Goal: Find specific page/section: Find specific page/section

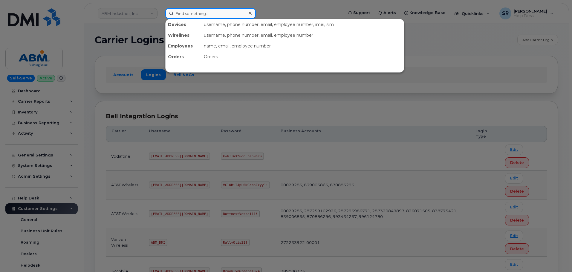
click at [233, 13] on input at bounding box center [210, 13] width 91 height 11
click at [439, 65] on div at bounding box center [286, 136] width 572 height 272
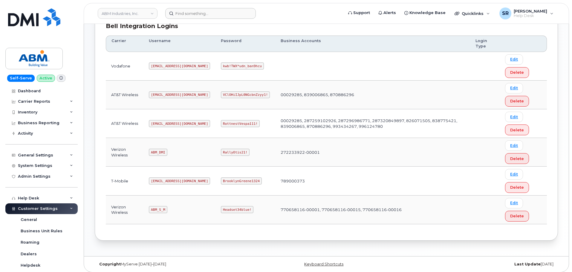
scroll to position [94, 0]
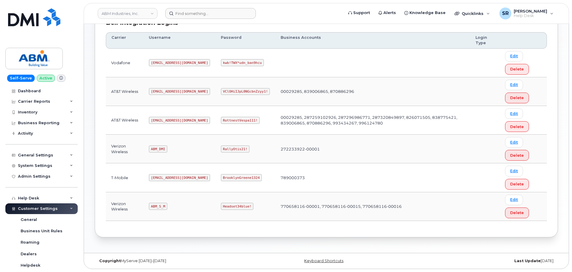
click at [157, 208] on code "ABM_S_M" at bounding box center [158, 206] width 18 height 7
copy code "ABM_S_M"
click at [221, 205] on code "Headset34blue!" at bounding box center [237, 206] width 33 height 7
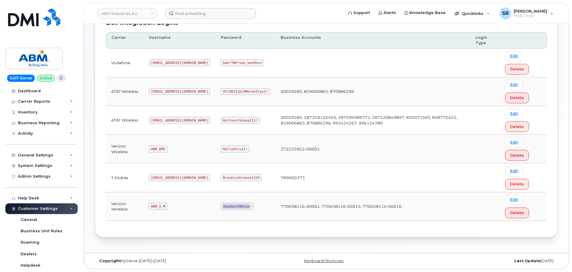
click at [221, 205] on code "Headset34blue!" at bounding box center [237, 206] width 33 height 7
copy code "Headset34blue!"
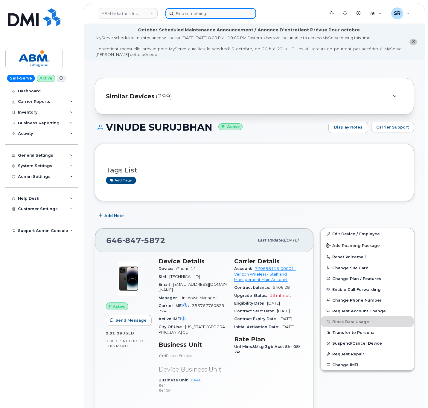
click at [218, 9] on input at bounding box center [210, 13] width 91 height 11
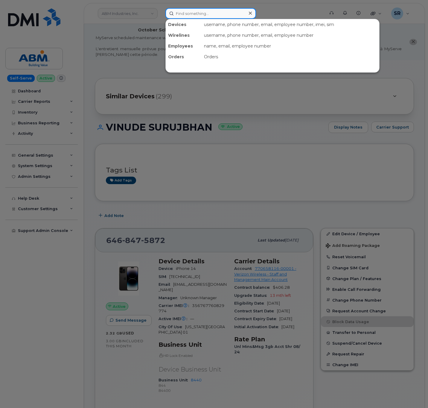
paste input "6562072244"
type input "6562072244"
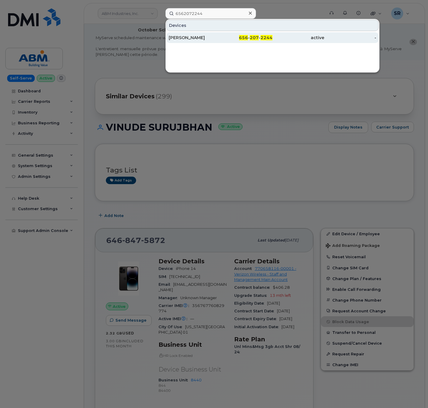
click at [220, 39] on div "[PERSON_NAME]" at bounding box center [195, 38] width 52 height 6
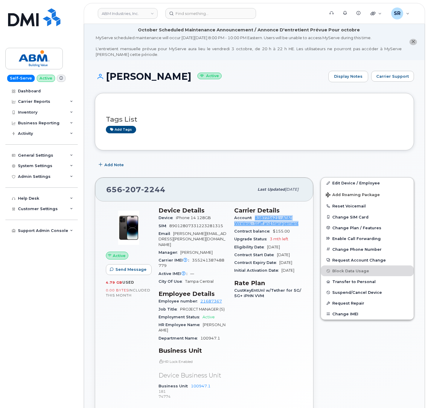
drag, startPoint x: 299, startPoint y: 225, endPoint x: 254, endPoint y: 222, distance: 44.7
click at [254, 222] on div "Account 838775421 - AT&T Wireless - Staff and Management" at bounding box center [268, 220] width 68 height 13
copy link "838775421 - AT&T Wireless - Staff and Management"
click at [229, 14] on input at bounding box center [210, 13] width 91 height 11
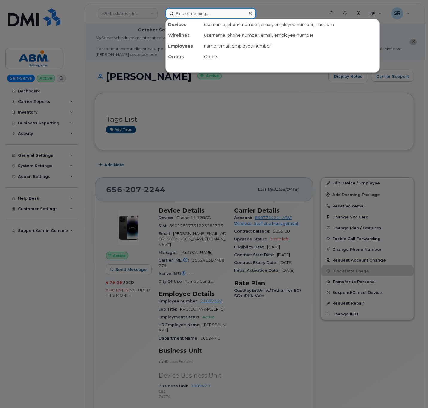
click at [198, 16] on input at bounding box center [210, 13] width 91 height 11
click at [227, 13] on input at bounding box center [210, 13] width 91 height 11
paste input "9133029008"
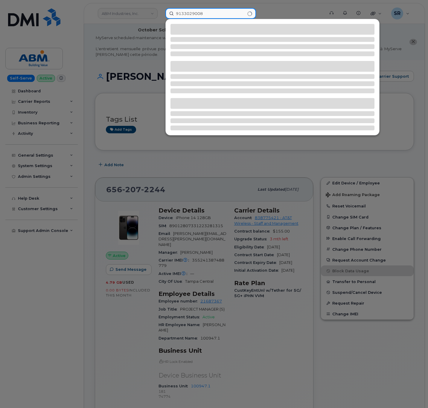
type input "9133029008"
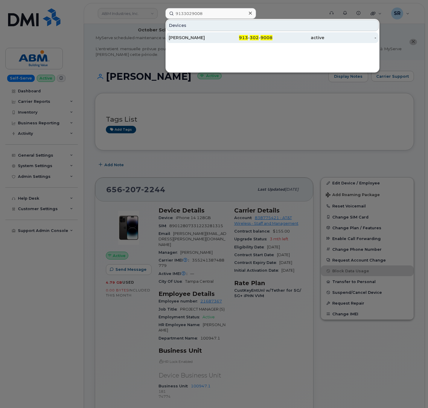
click at [196, 42] on div "John Connor" at bounding box center [195, 37] width 52 height 11
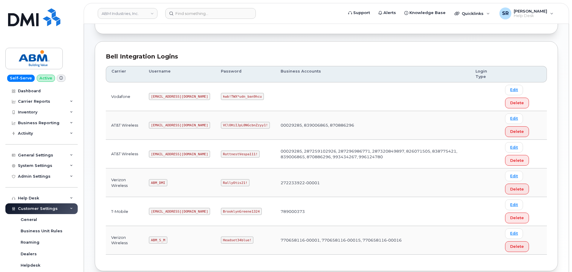
scroll to position [90, 0]
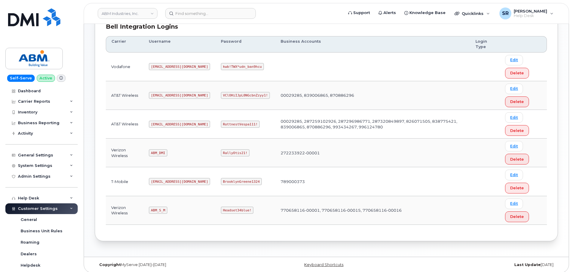
click at [167, 125] on code "abm@dminc.com" at bounding box center [179, 124] width 61 height 7
copy code "abm@dminc.com"
click at [221, 121] on code "RottnestVespa111!" at bounding box center [240, 124] width 39 height 7
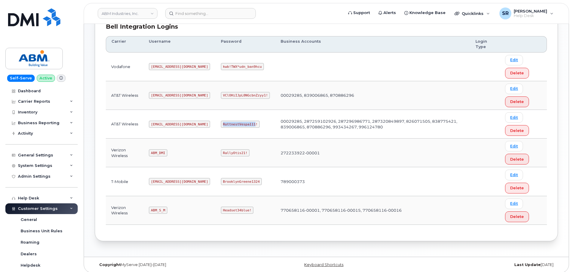
click at [221, 121] on code "RottnestVespa111!" at bounding box center [240, 124] width 39 height 7
click at [221, 124] on code "RottnestVespa111!" at bounding box center [240, 124] width 39 height 7
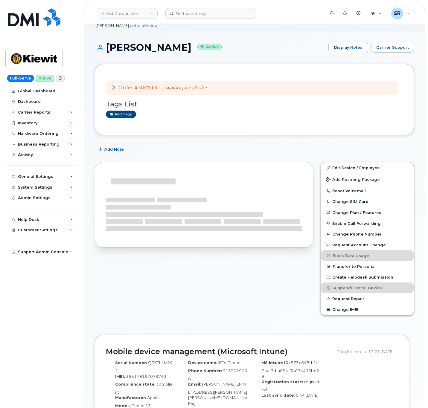
scroll to position [45, 0]
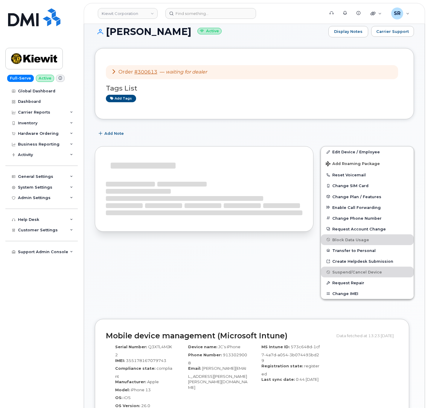
click at [271, 259] on div at bounding box center [204, 227] width 226 height 169
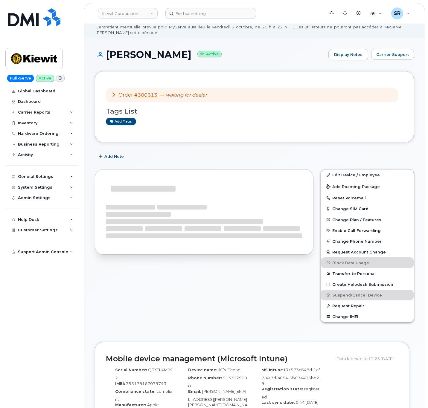
scroll to position [0, 0]
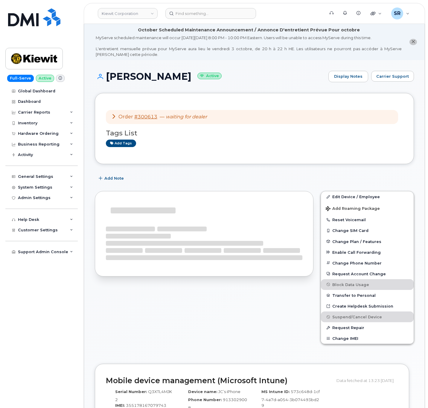
click at [114, 115] on icon at bounding box center [113, 116] width 5 height 5
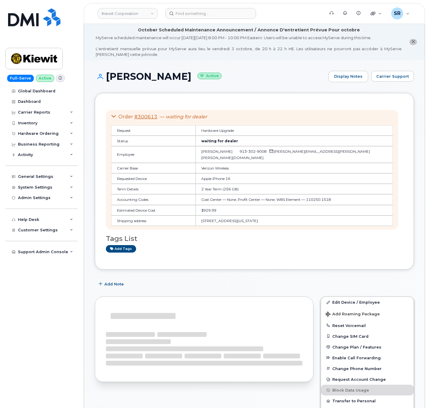
click at [114, 115] on icon at bounding box center [113, 116] width 5 height 5
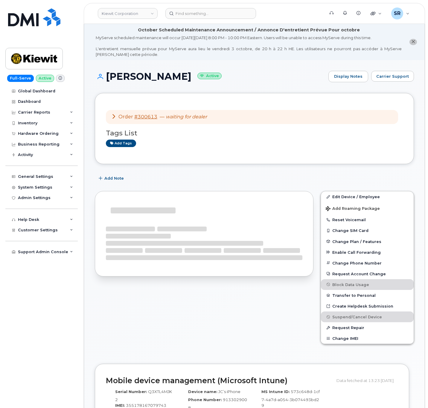
click at [114, 115] on icon at bounding box center [113, 116] width 5 height 5
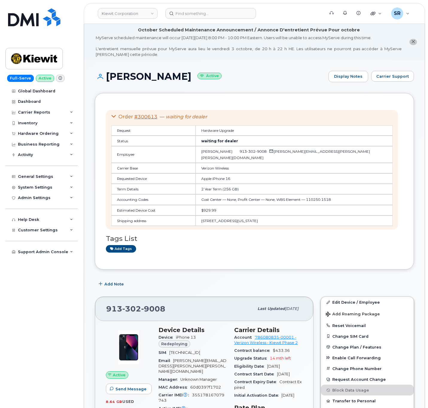
click at [114, 115] on icon at bounding box center [113, 116] width 5 height 5
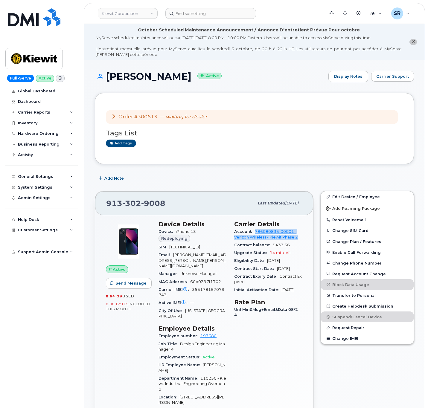
drag, startPoint x: 282, startPoint y: 235, endPoint x: 252, endPoint y: 234, distance: 30.2
click at [252, 234] on div "Account 786080835-00001 - Verizon Wireless - Kiewit Phase 2" at bounding box center [268, 234] width 68 height 13
drag, startPoint x: 169, startPoint y: 203, endPoint x: 95, endPoint y: 203, distance: 74.4
click at [95, 203] on div "913 302 9008 Last updated Sep 06, 2025" at bounding box center [204, 203] width 218 height 24
drag, startPoint x: 169, startPoint y: 74, endPoint x: 106, endPoint y: 77, distance: 63.8
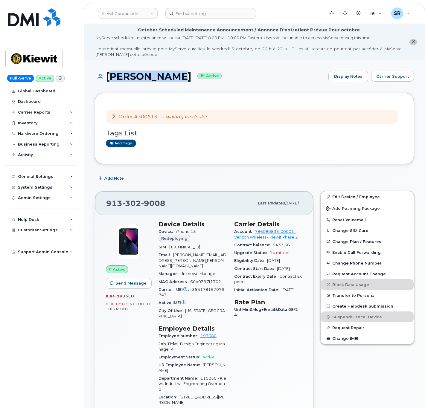
click at [106, 77] on h1 "John Connor Active" at bounding box center [210, 76] width 230 height 10
copy h1 "John Connor"
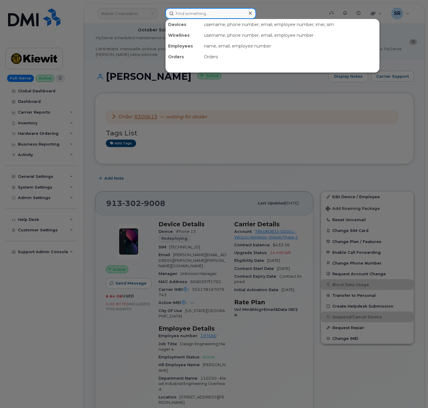
click at [219, 12] on input at bounding box center [210, 13] width 91 height 11
paste input "7816058019"
type input "7816058019"
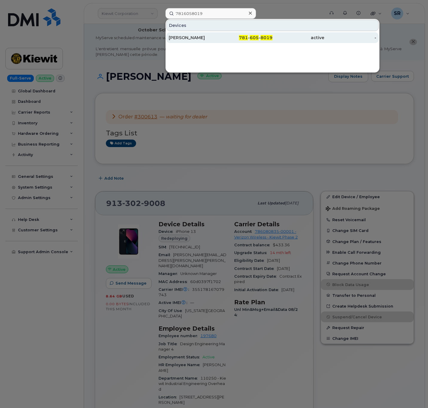
click at [223, 37] on div "781 - 605 - 8019" at bounding box center [246, 38] width 52 height 6
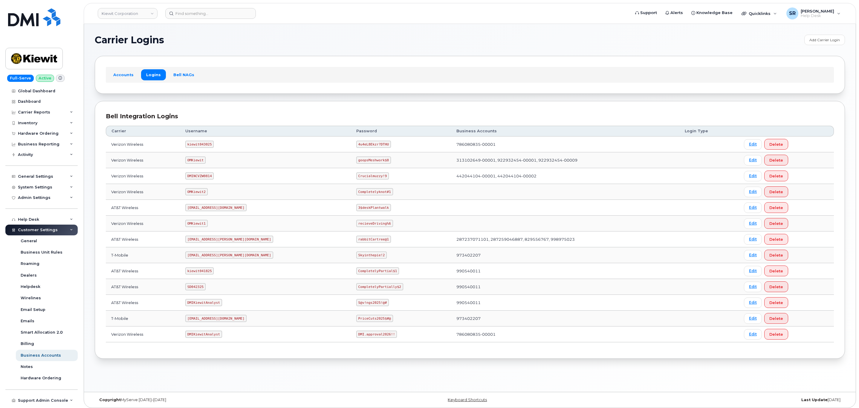
click at [204, 145] on code "kiewit043025" at bounding box center [199, 144] width 28 height 7
copy code "kiewit043025"
click at [356, 144] on code "4u4eL8Ekzr?DTHU" at bounding box center [373, 144] width 35 height 7
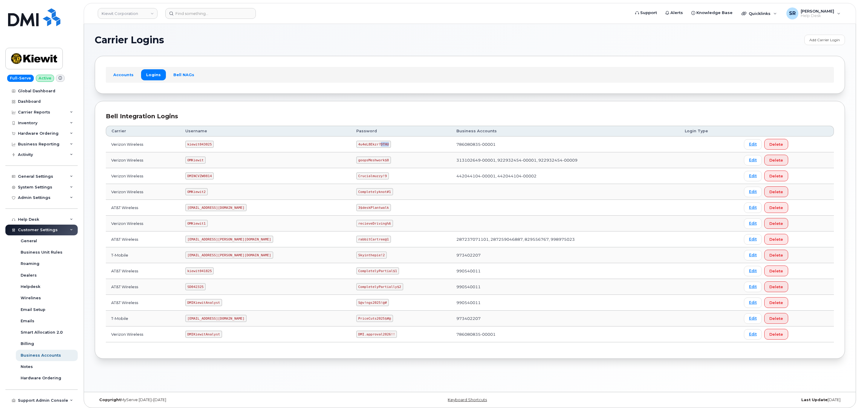
click at [356, 144] on code "4u4eL8Ekzr?DTHU" at bounding box center [373, 144] width 35 height 7
copy code "4u4eL8Ekzr?DTHU"
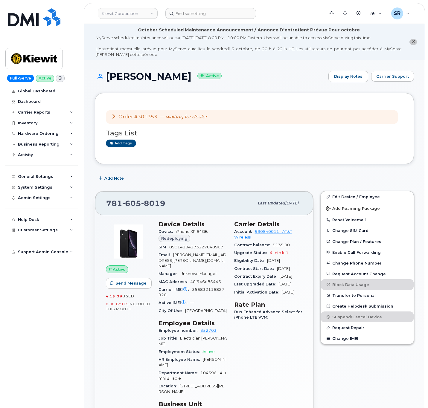
drag, startPoint x: 216, startPoint y: 76, endPoint x: 104, endPoint y: 77, distance: 111.2
click at [104, 77] on h1 "[PERSON_NAME] Active" at bounding box center [210, 76] width 230 height 10
copy h1 "[PERSON_NAME]"
drag, startPoint x: 256, startPoint y: 241, endPoint x: 254, endPoint y: 233, distance: 8.3
click at [254, 233] on div "Account 990540011 - AT&T Wireless" at bounding box center [268, 234] width 68 height 13
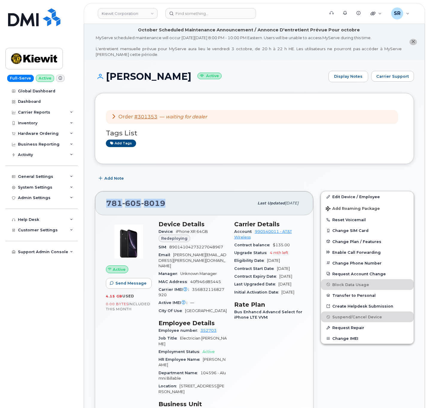
drag, startPoint x: 174, startPoint y: 203, endPoint x: 85, endPoint y: 204, distance: 88.8
copy span "[PHONE_NUMBER]"
drag, startPoint x: 260, startPoint y: 240, endPoint x: 255, endPoint y: 233, distance: 8.9
click at [255, 233] on div "Account 990540011 - AT&T Wireless" at bounding box center [268, 234] width 68 height 13
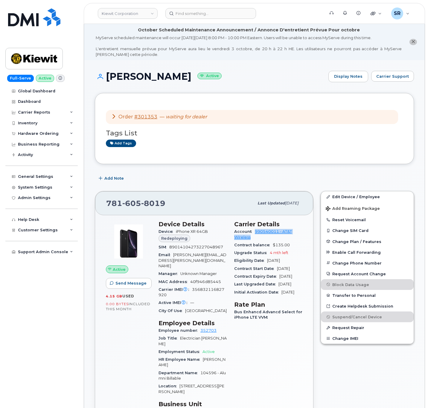
copy link "990540011 - AT&T Wireless"
click at [272, 243] on div "Contract balance $135.00" at bounding box center [268, 245] width 68 height 8
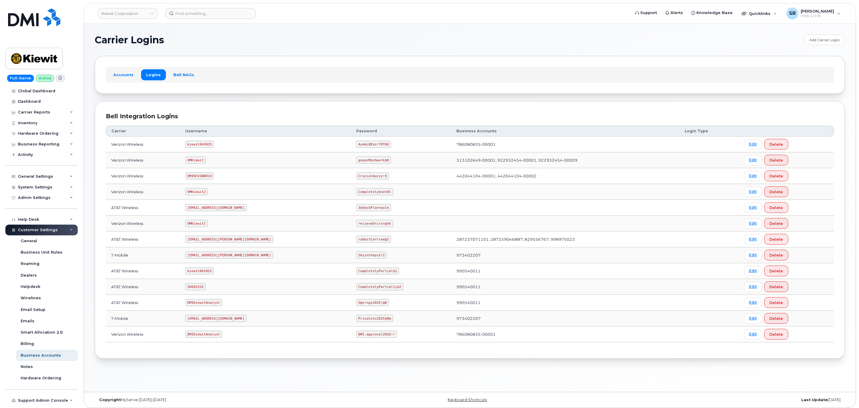
click at [198, 274] on code "kiewit041825" at bounding box center [199, 271] width 28 height 7
copy code "kiewit041825"
click at [360, 273] on code "CompletelyPartial$1" at bounding box center [377, 271] width 43 height 7
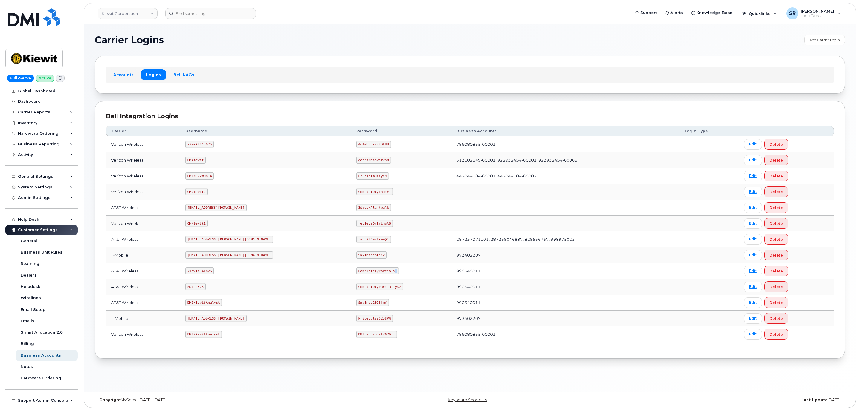
click at [360, 273] on code "CompletelyPartial$1" at bounding box center [377, 271] width 43 height 7
copy code "CompletelyPartial$1"
